Goal: Information Seeking & Learning: Learn about a topic

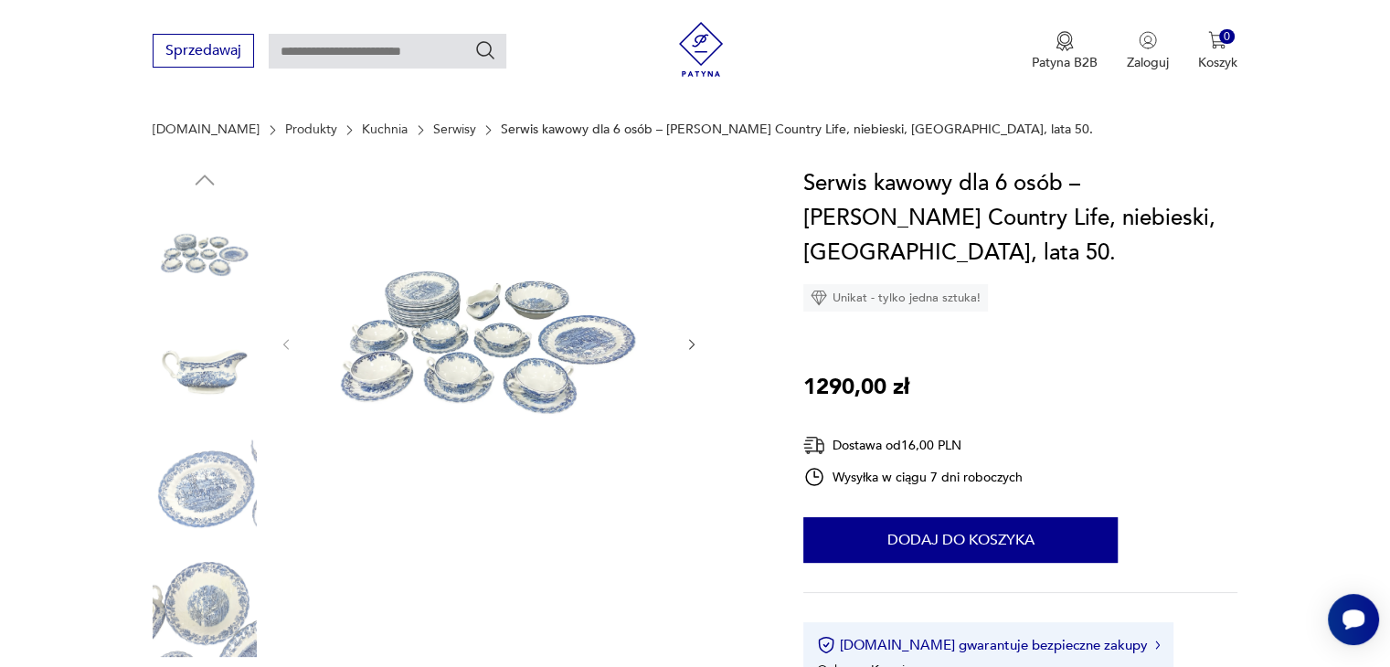
scroll to position [208, 0]
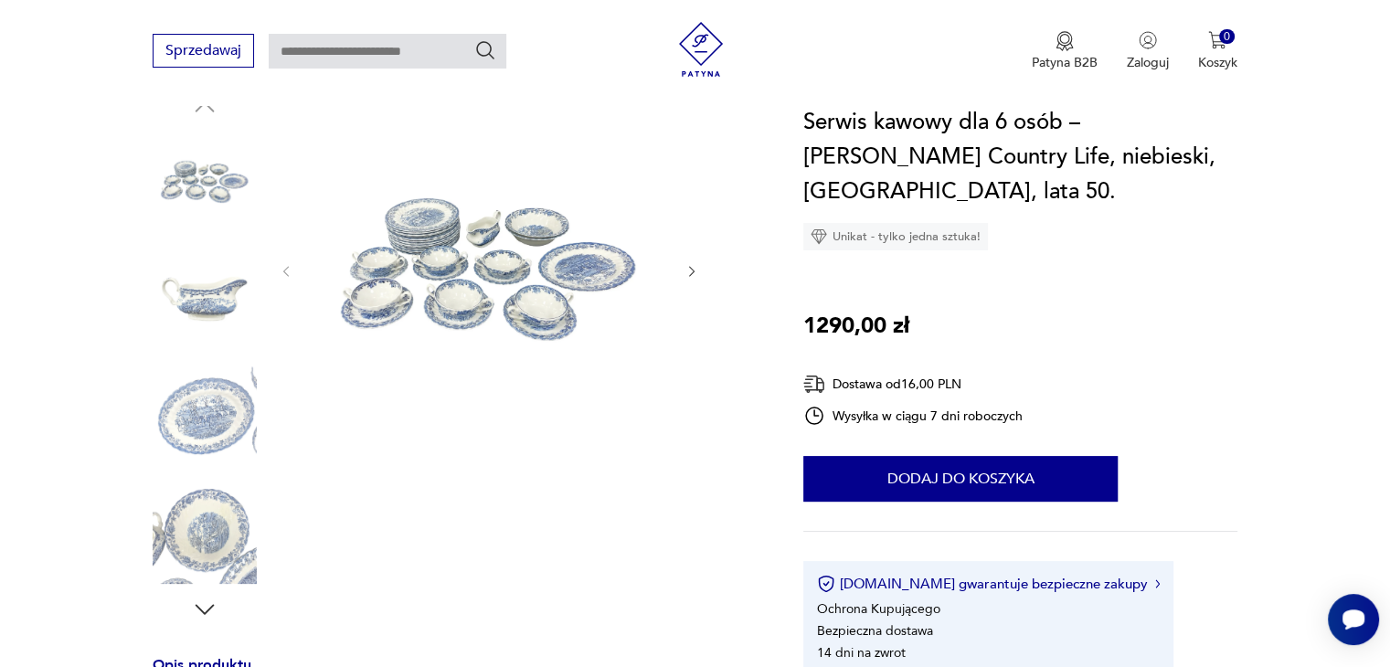
click at [170, 399] on img at bounding box center [205, 415] width 104 height 104
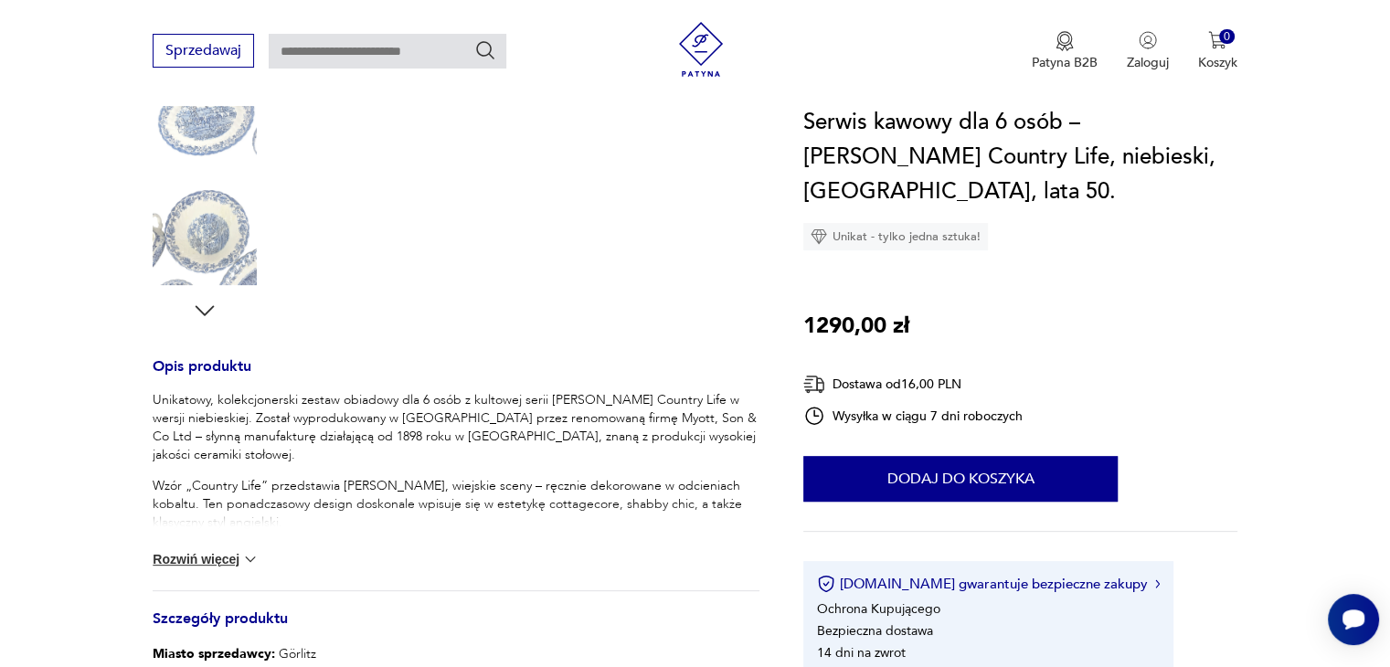
scroll to position [567, 0]
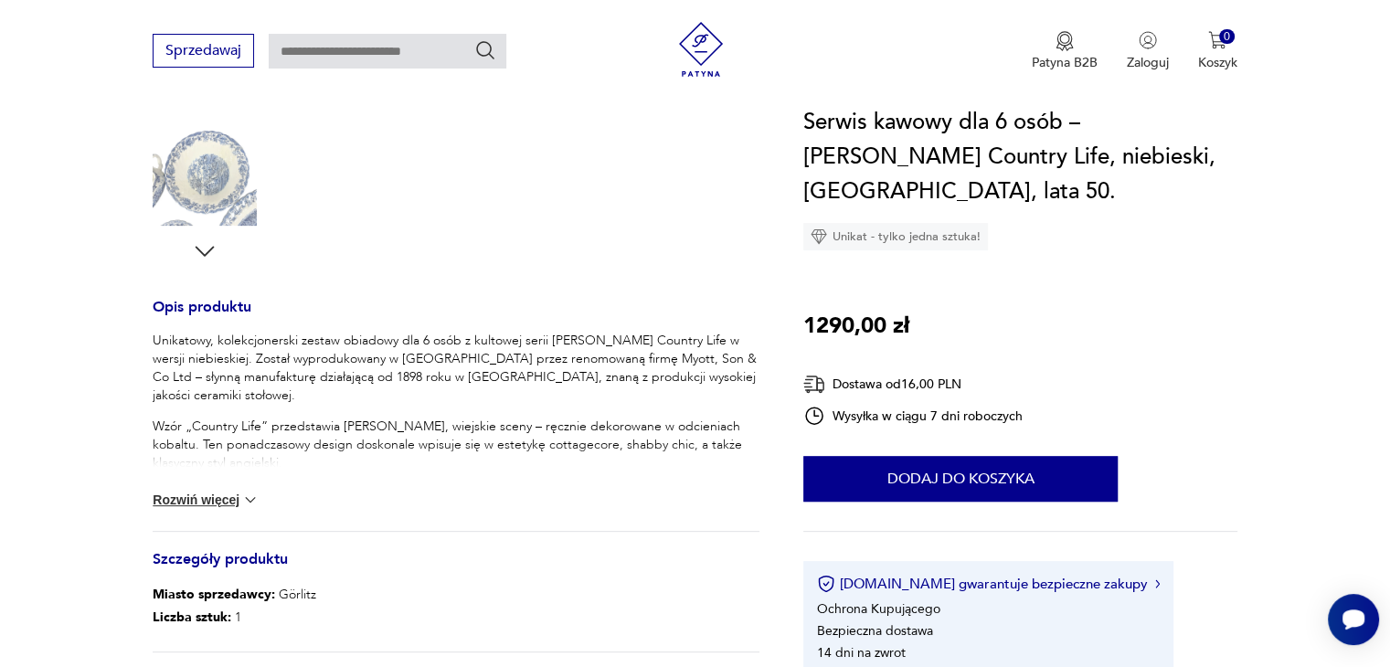
click at [208, 257] on icon "button" at bounding box center [204, 251] width 27 height 27
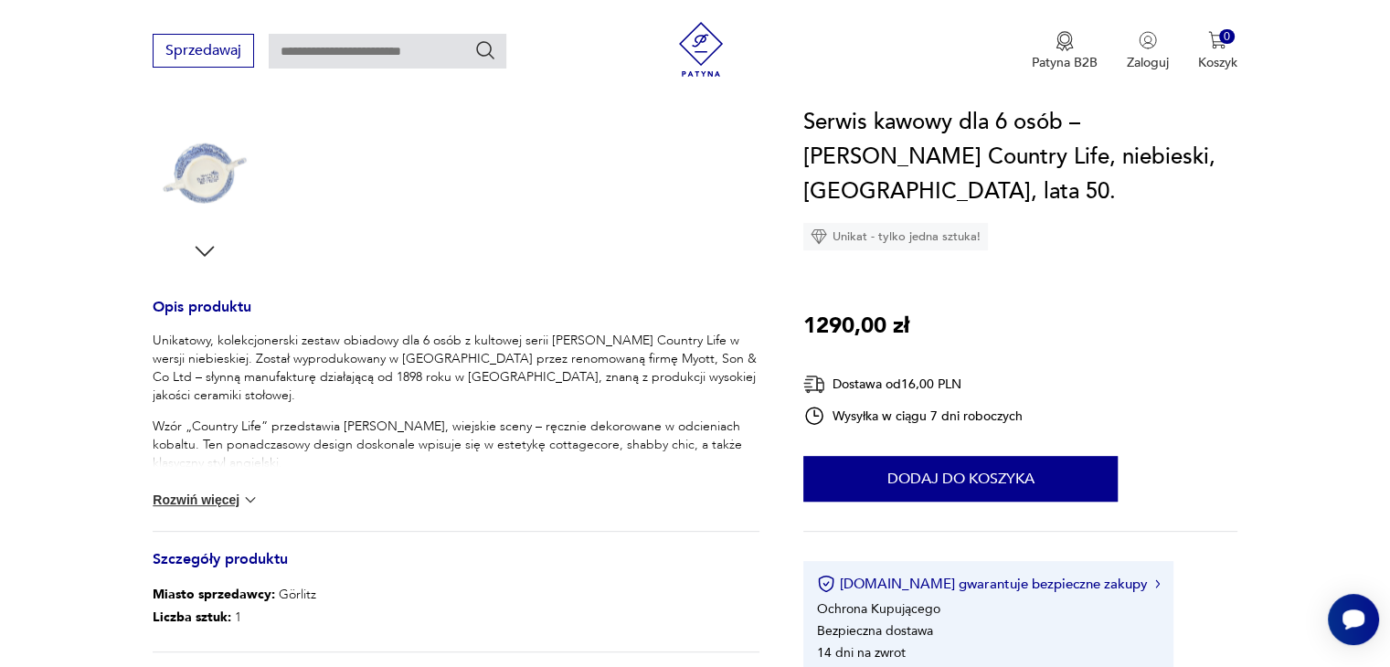
click at [198, 185] on img at bounding box center [205, 174] width 104 height 104
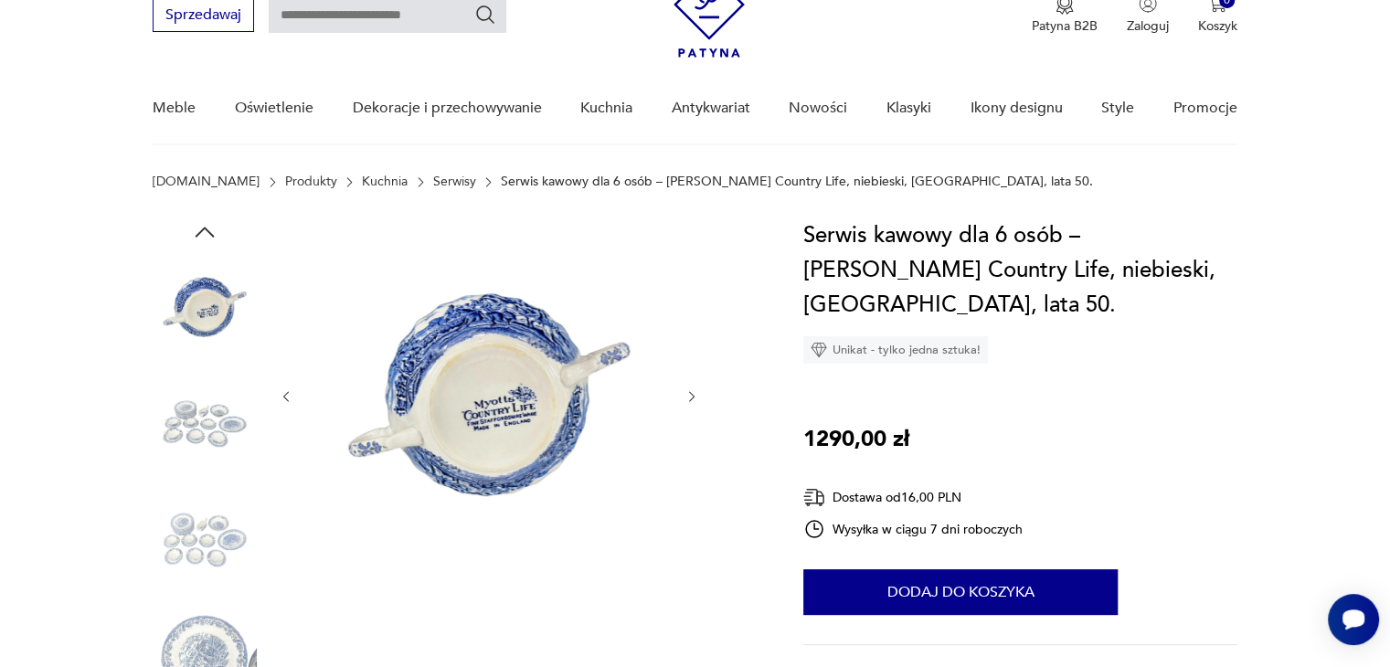
scroll to position [74, 0]
